Goal: Information Seeking & Learning: Learn about a topic

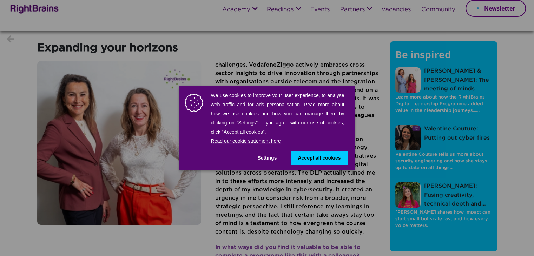
scroll to position [9, 0]
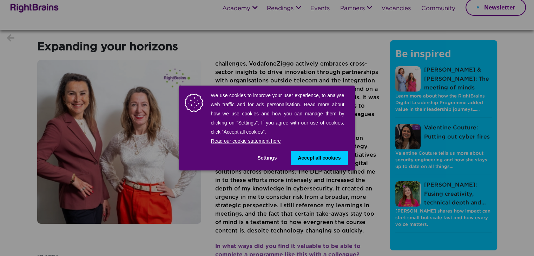
click at [317, 166] on div "We use cookies to improve your user experience, to analyse web traffic and for …" at bounding box center [267, 128] width 176 height 85
click at [314, 163] on button "Accept all cookies" at bounding box center [319, 158] width 57 height 14
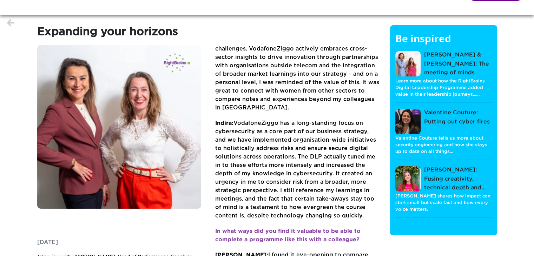
scroll to position [25, 0]
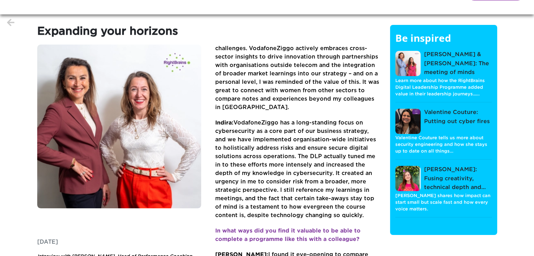
click at [281, 151] on span "Indira: VodafoneZiggo has a long-standing focus on cybersecurity as a core part…" at bounding box center [295, 169] width 161 height 98
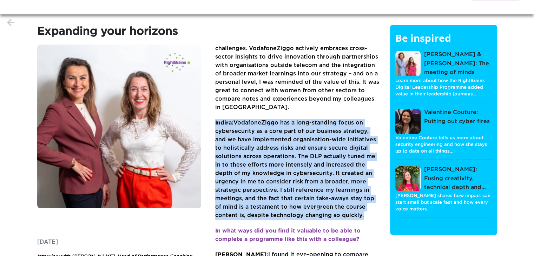
click at [281, 151] on span "Indira: VodafoneZiggo has a long-standing focus on cybersecurity as a core part…" at bounding box center [295, 169] width 161 height 98
click at [280, 163] on span "Indira: VodafoneZiggo has a long-standing focus on cybersecurity as a core part…" at bounding box center [295, 169] width 161 height 98
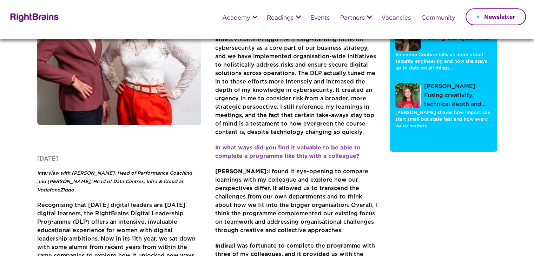
scroll to position [72, 0]
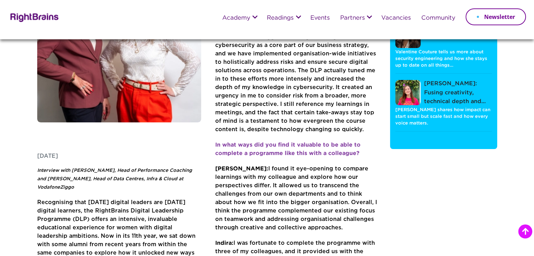
click at [261, 166] on span "[PERSON_NAME]: I found it eye-opening to compare learnings with my colleague an…" at bounding box center [296, 198] width 162 height 64
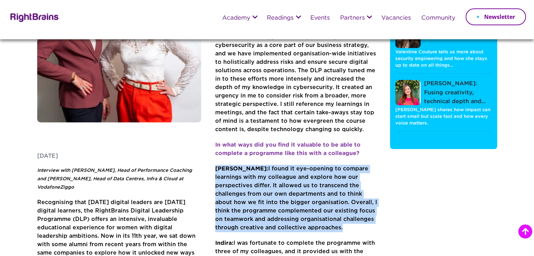
drag, startPoint x: 261, startPoint y: 163, endPoint x: 282, endPoint y: 179, distance: 27.0
click at [282, 179] on span "[PERSON_NAME]: I found it eye-opening to compare learnings with my colleague an…" at bounding box center [296, 198] width 162 height 64
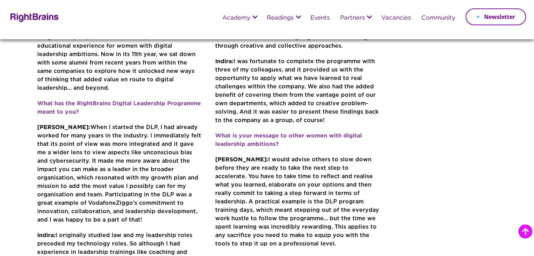
scroll to position [254, 0]
click at [128, 148] on span "[PERSON_NAME]: When I started the DLP, I had already worked for many years in t…" at bounding box center [119, 174] width 164 height 98
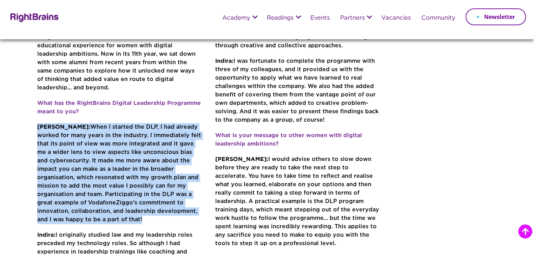
drag, startPoint x: 128, startPoint y: 148, endPoint x: 121, endPoint y: 158, distance: 12.7
click at [121, 158] on p "[PERSON_NAME]: When I started the DLP, I had already worked for many years in t…" at bounding box center [119, 177] width 164 height 108
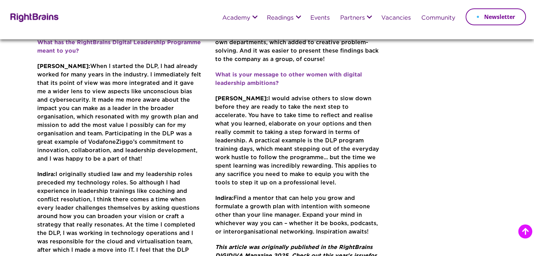
scroll to position [317, 0]
